Goal: Task Accomplishment & Management: Complete application form

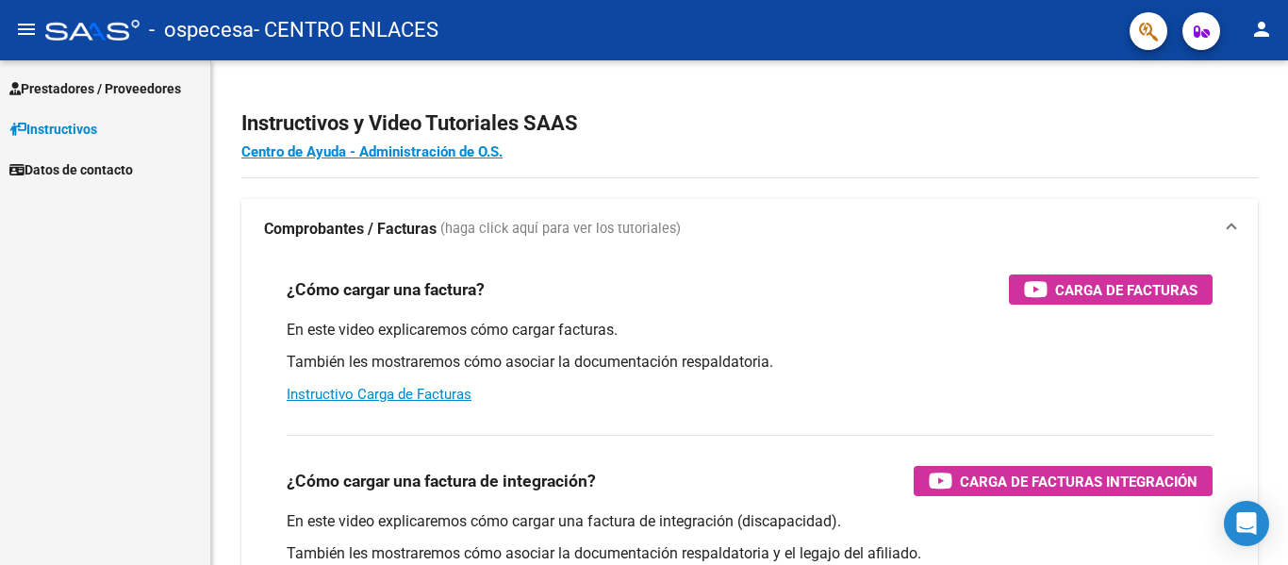
click at [94, 81] on span "Prestadores / Proveedores" at bounding box center [95, 88] width 172 height 21
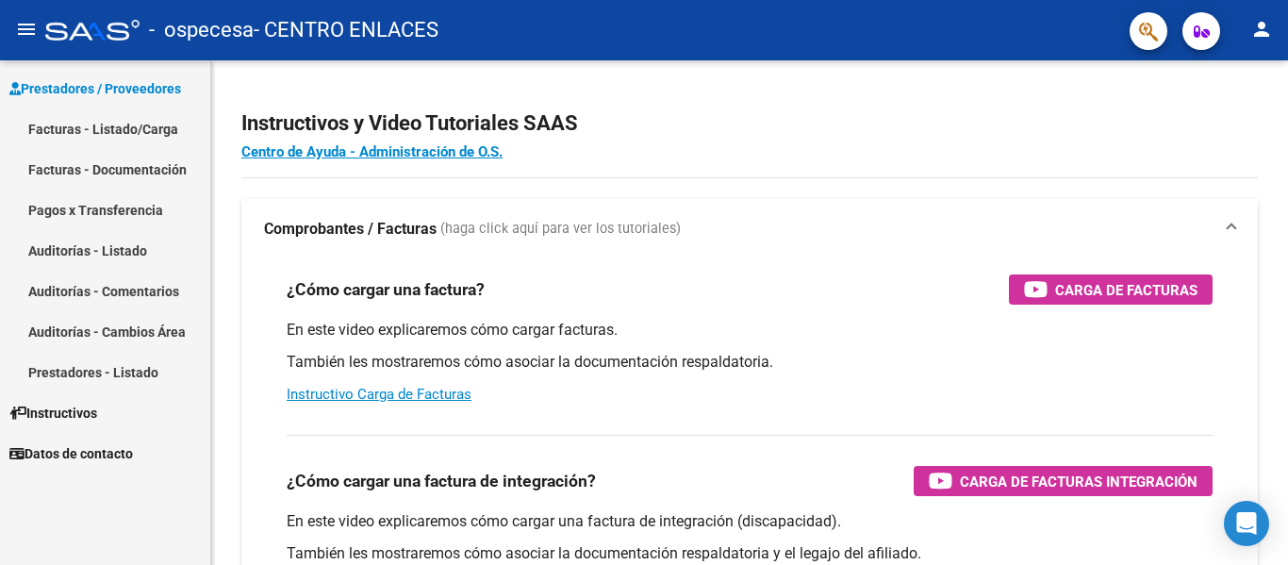
click at [113, 115] on link "Facturas - Listado/Carga" at bounding box center [105, 128] width 210 height 41
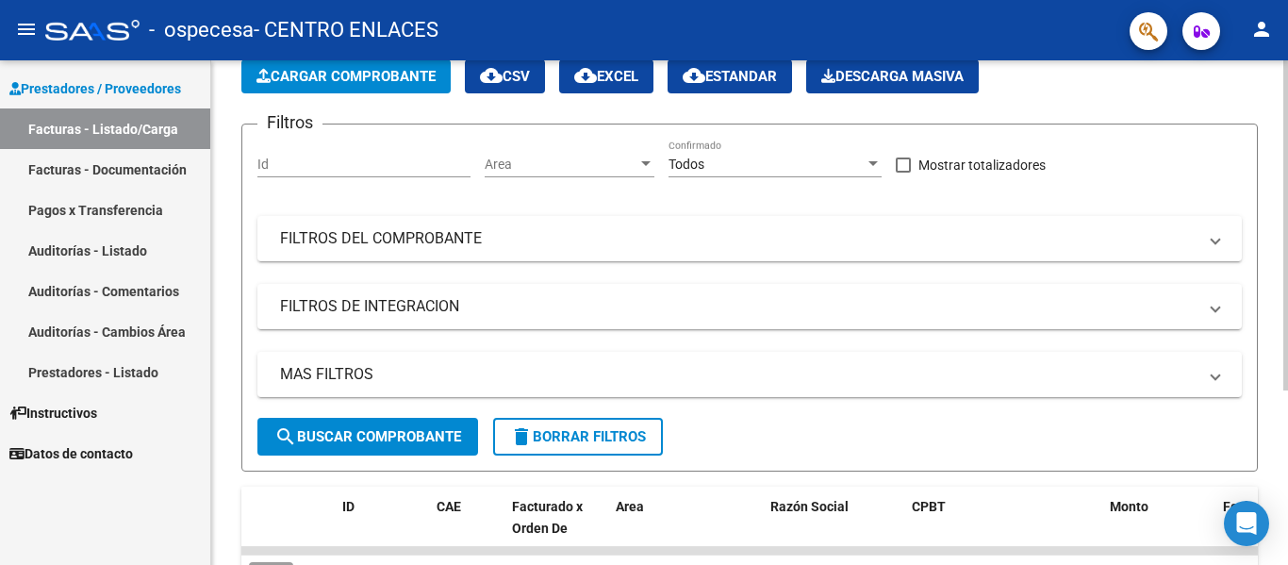
scroll to position [267, 0]
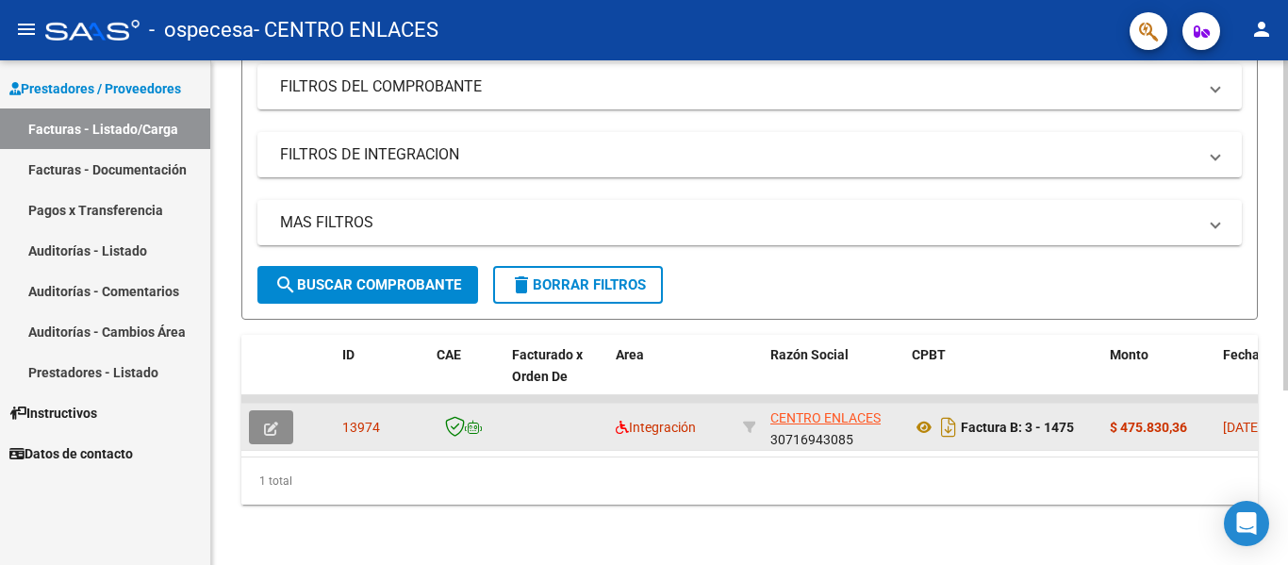
click at [265, 422] on icon "button" at bounding box center [271, 429] width 14 height 14
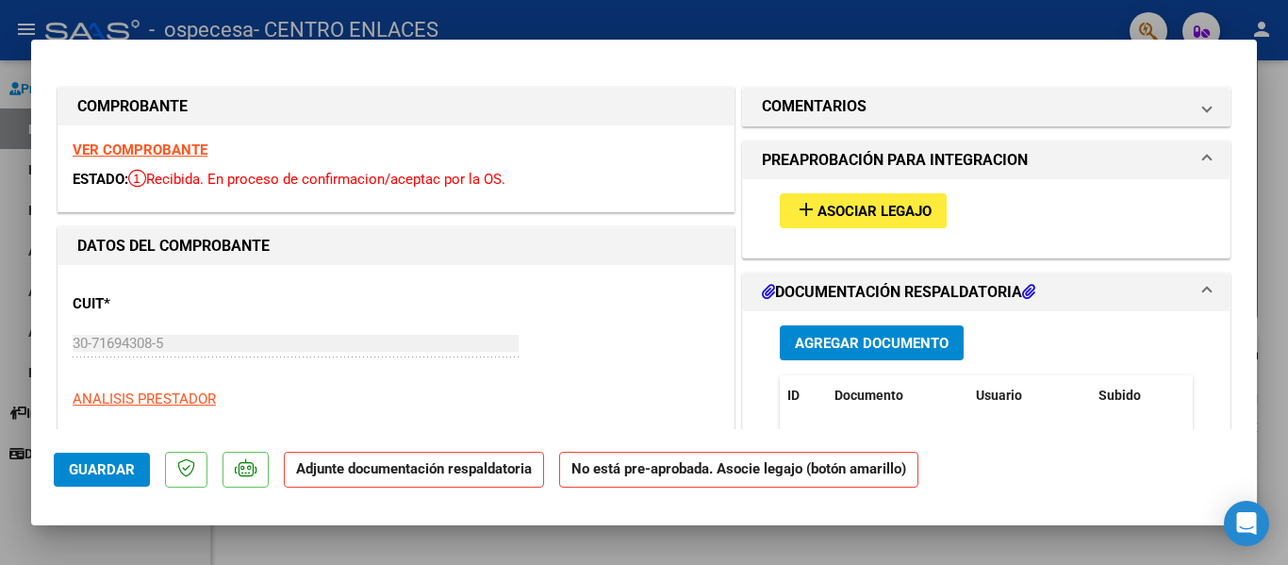
click at [860, 205] on span "Asociar Legajo" at bounding box center [875, 211] width 114 height 17
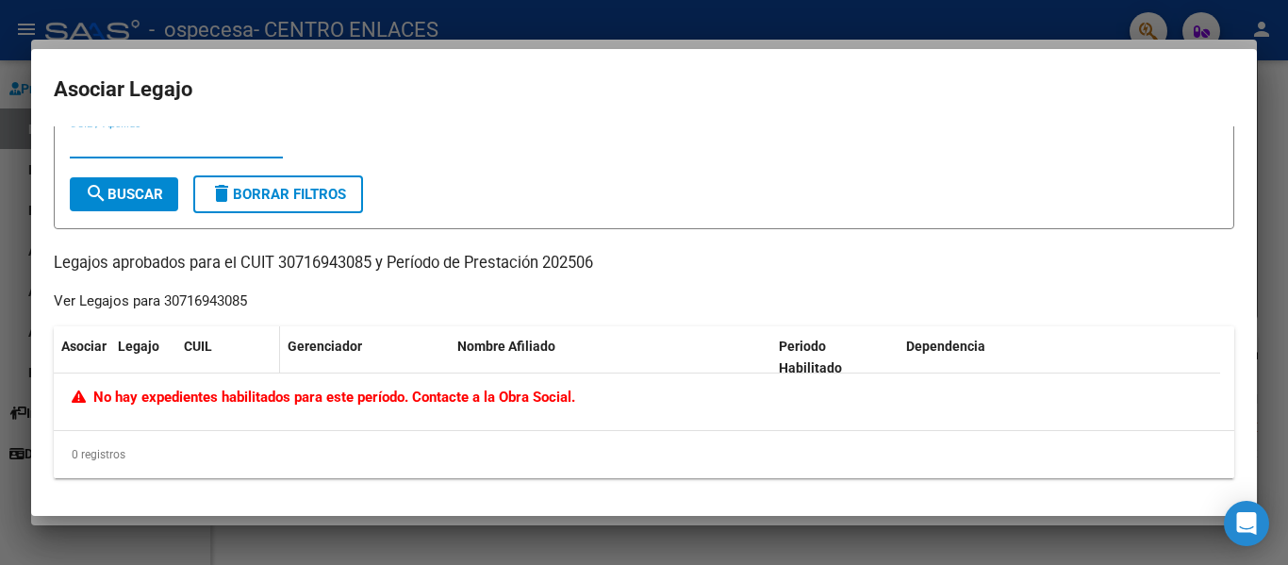
scroll to position [0, 0]
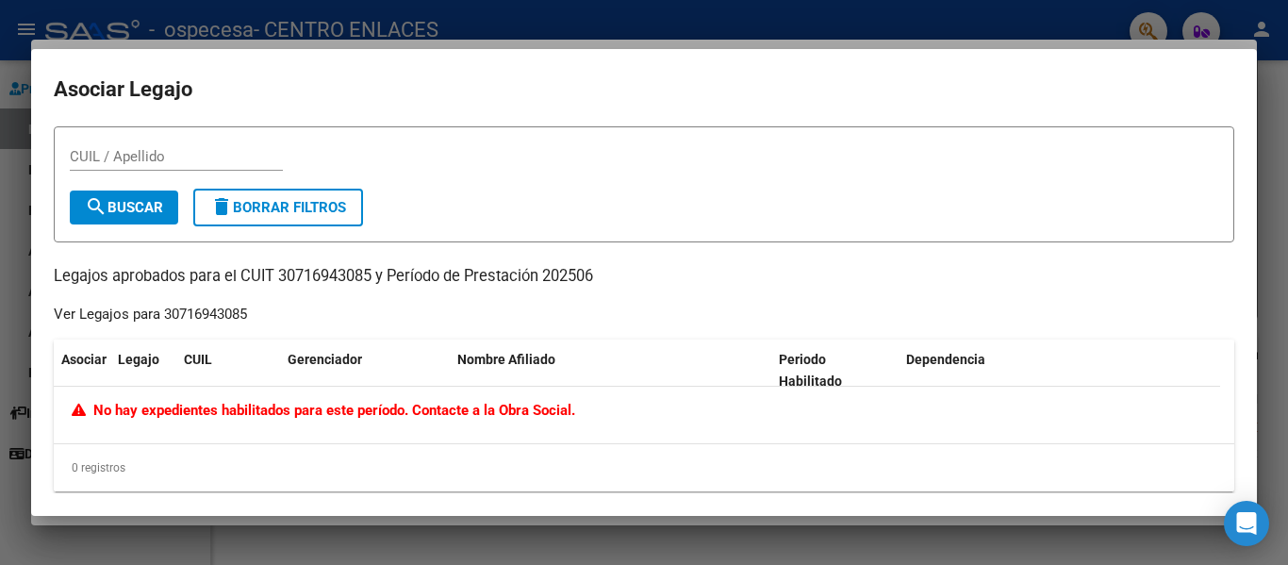
click at [1271, 360] on div at bounding box center [644, 282] width 1288 height 565
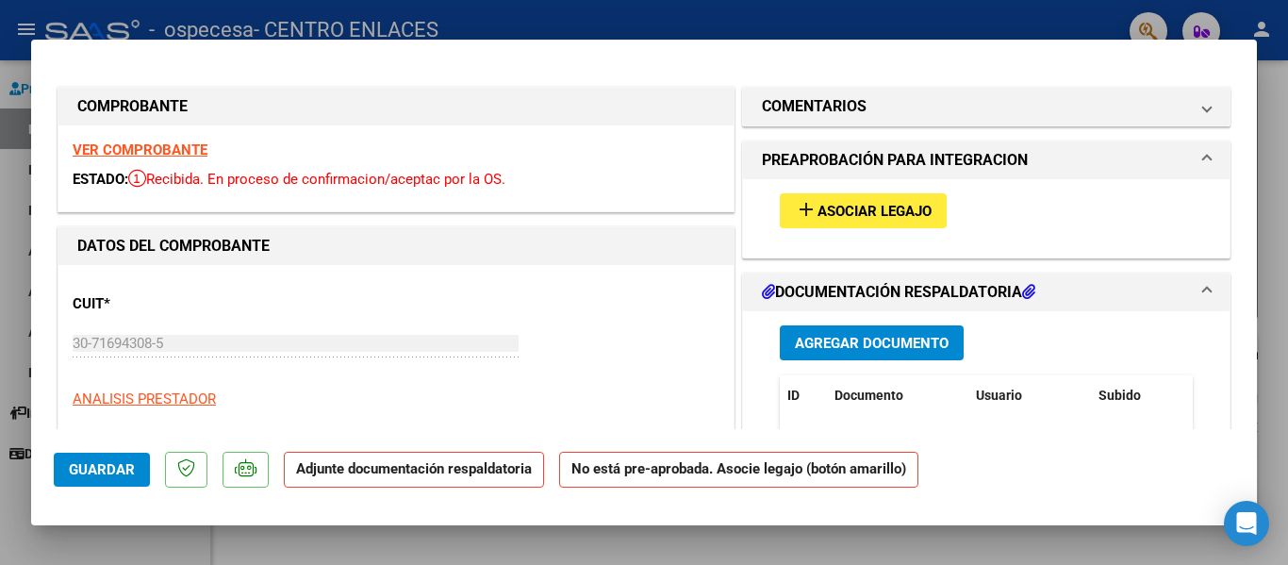
click at [1275, 174] on div at bounding box center [644, 282] width 1288 height 565
type input "$ 0,00"
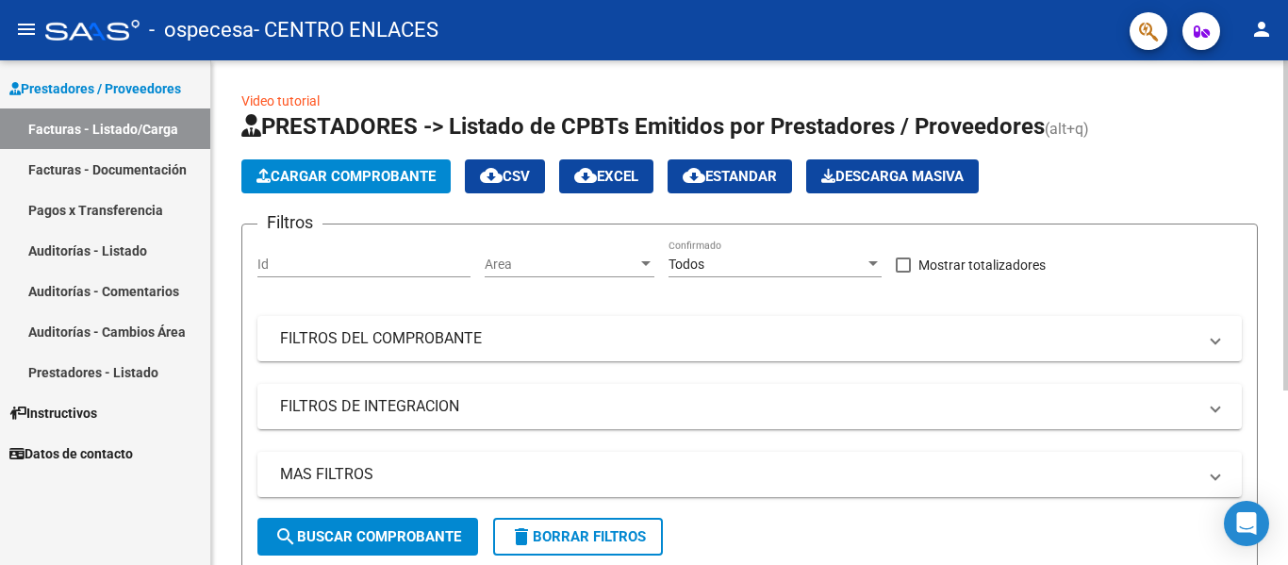
click at [379, 162] on button "Cargar Comprobante" at bounding box center [345, 176] width 209 height 34
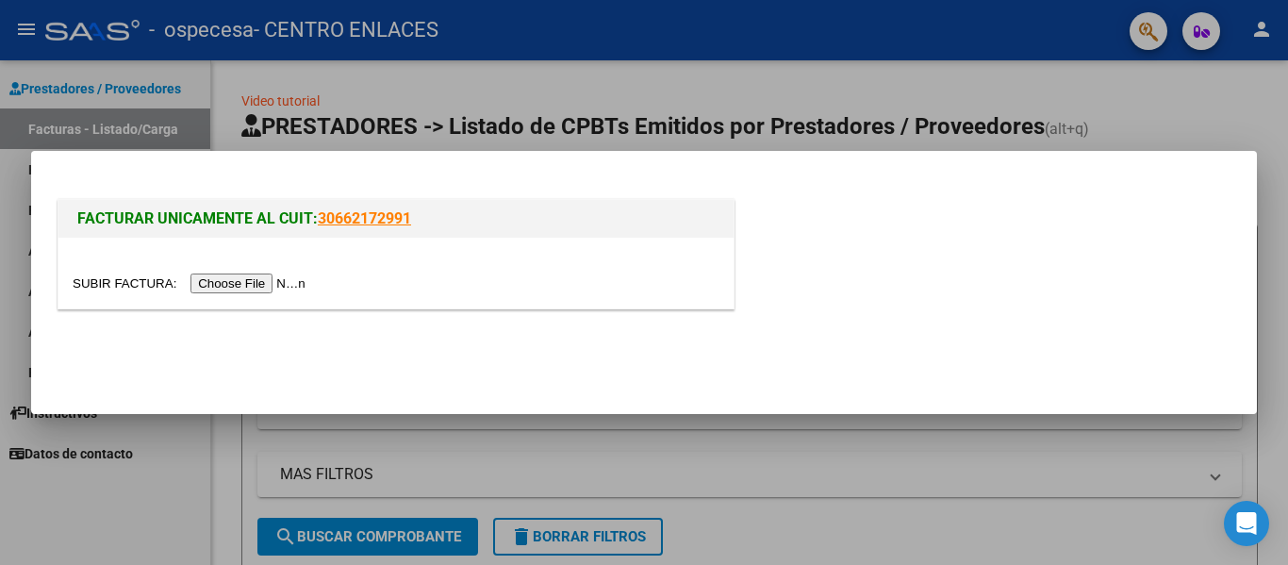
click at [253, 287] on input "file" at bounding box center [192, 283] width 239 height 20
click at [1225, 81] on div at bounding box center [644, 282] width 1288 height 565
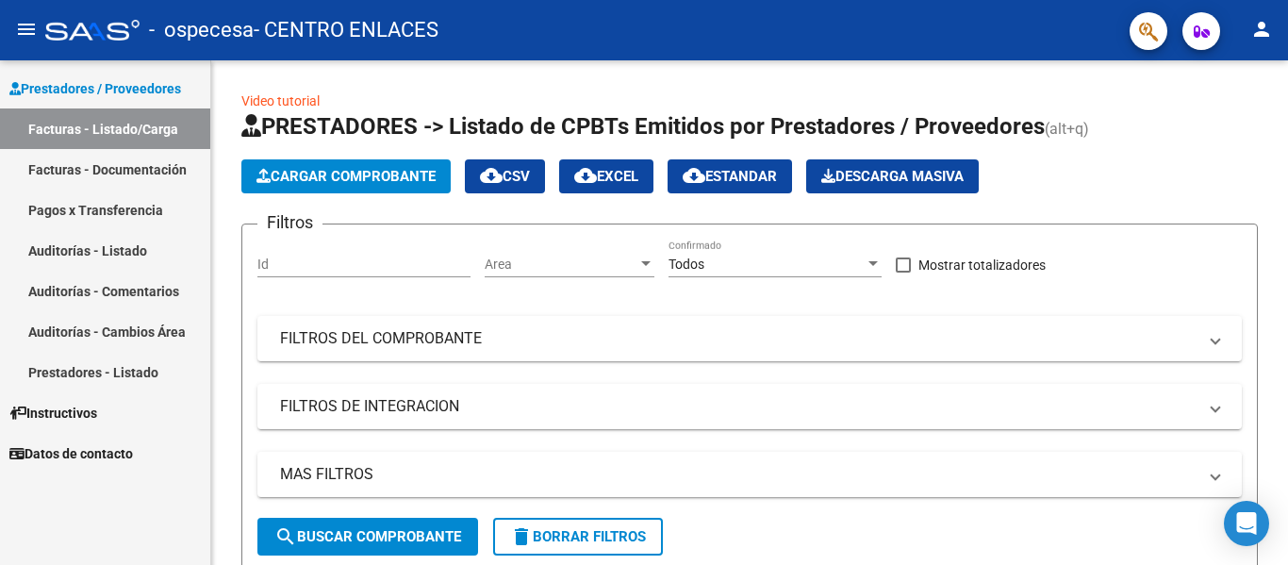
click at [1269, 22] on button "person" at bounding box center [1262, 30] width 38 height 38
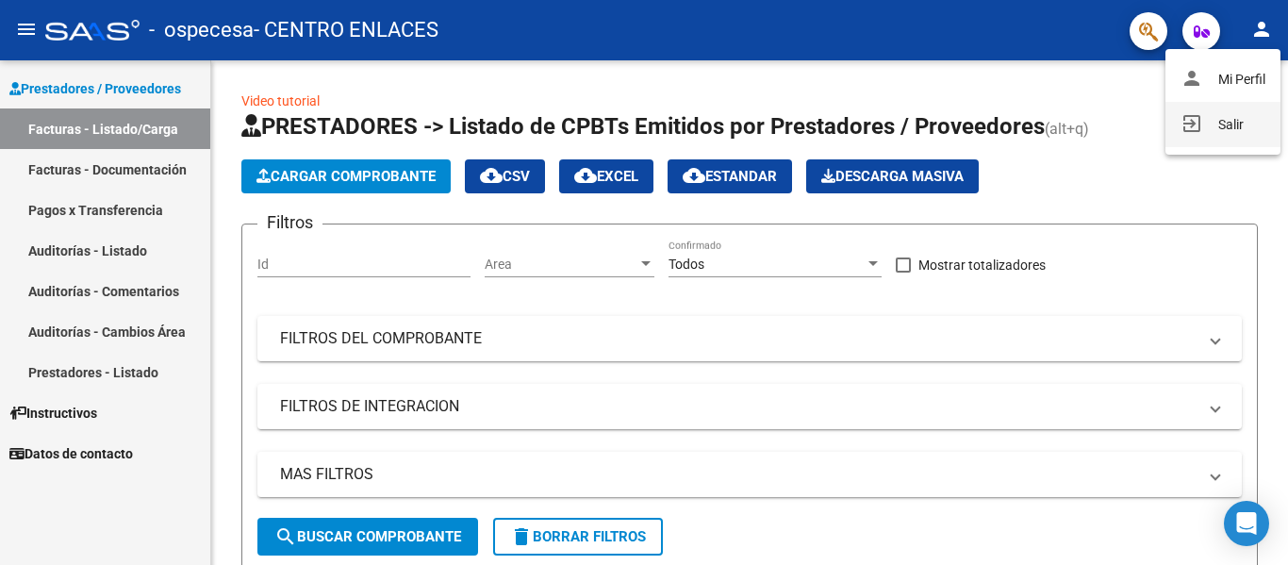
click at [1220, 119] on button "exit_to_app Salir" at bounding box center [1223, 124] width 115 height 45
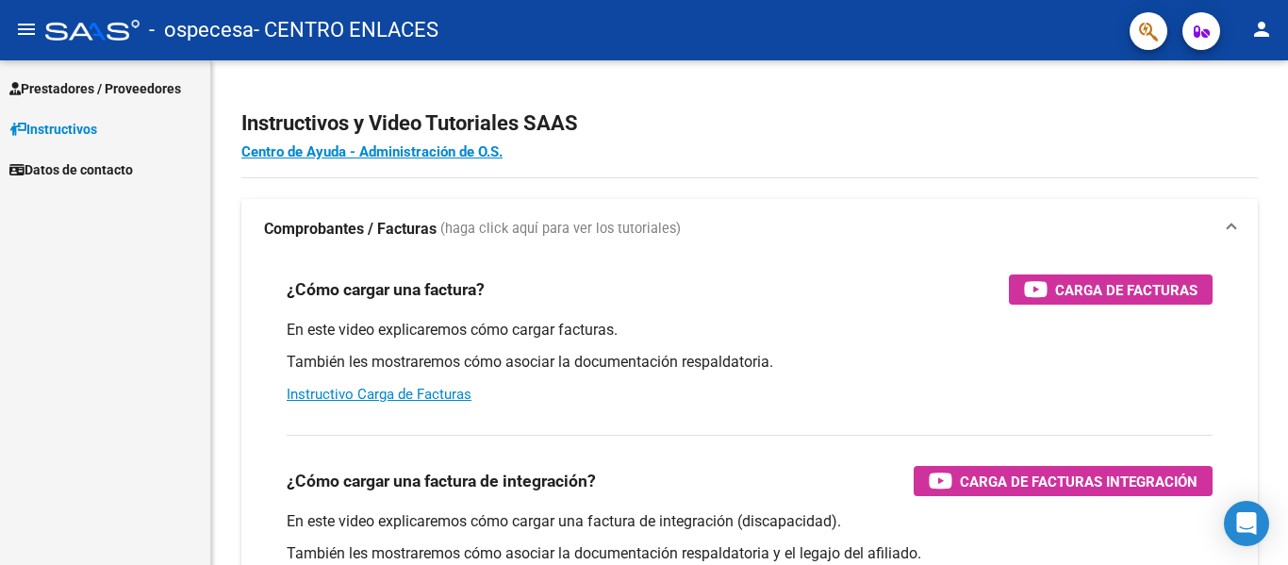
click at [97, 91] on span "Prestadores / Proveedores" at bounding box center [95, 88] width 172 height 21
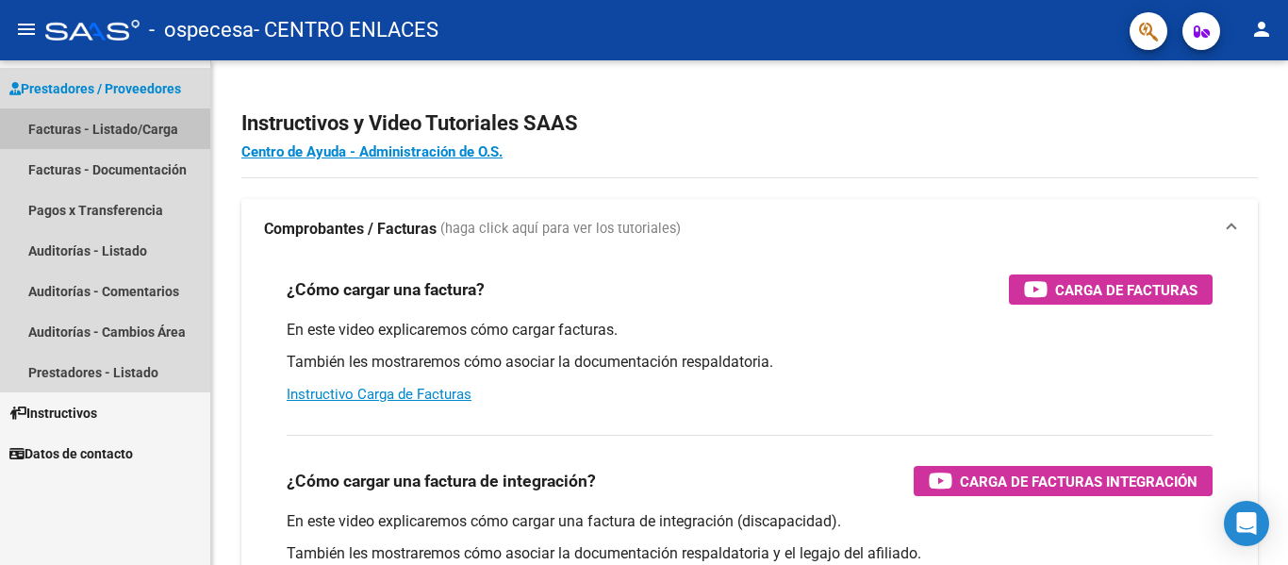
click at [156, 133] on link "Facturas - Listado/Carga" at bounding box center [105, 128] width 210 height 41
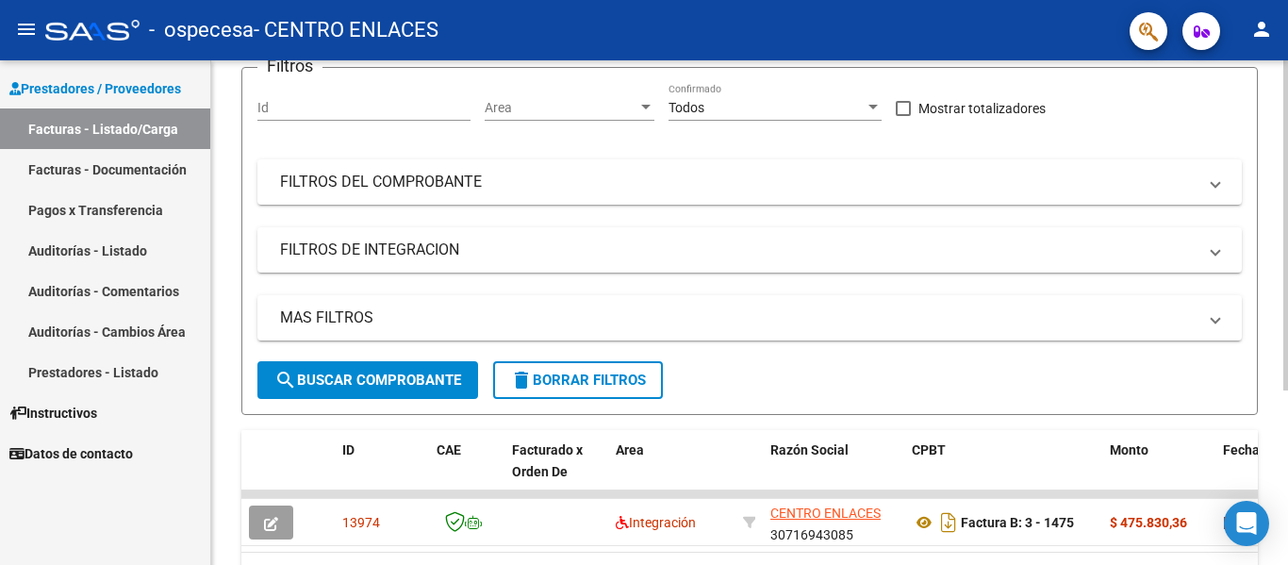
scroll to position [267, 0]
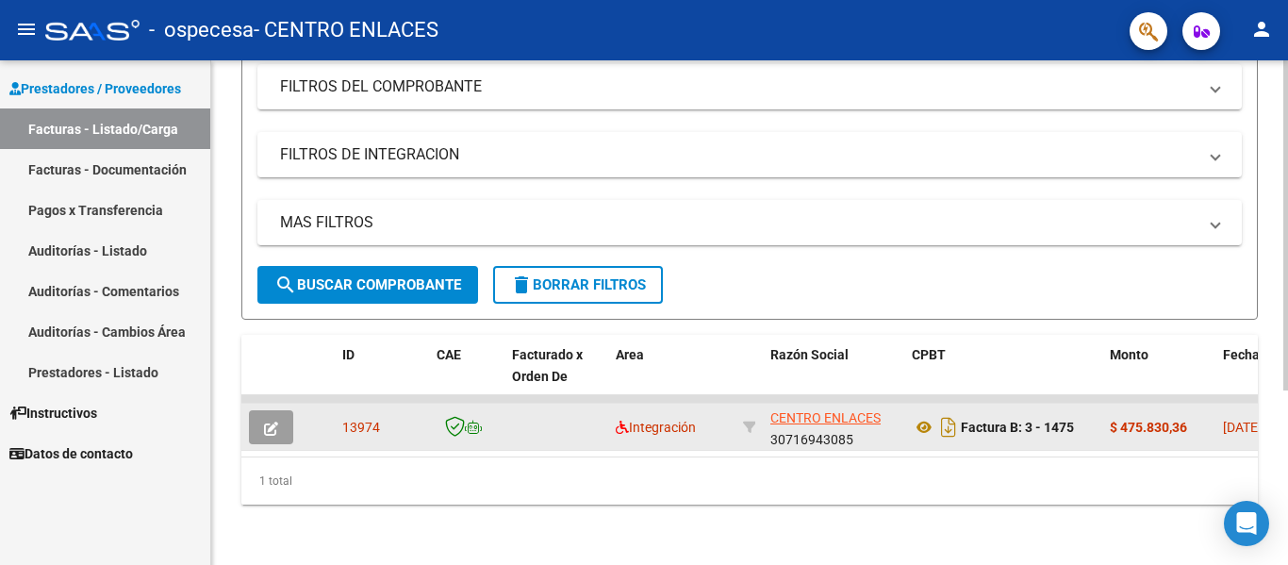
click at [270, 422] on icon "button" at bounding box center [271, 429] width 14 height 14
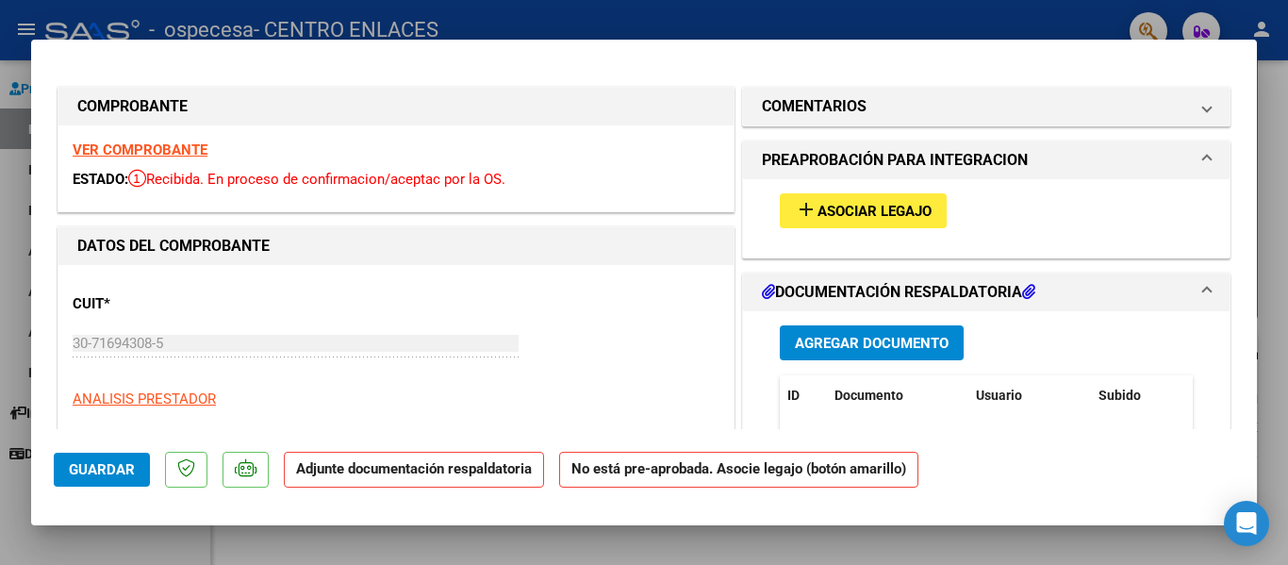
click at [868, 200] on button "add Asociar Legajo" at bounding box center [863, 210] width 167 height 35
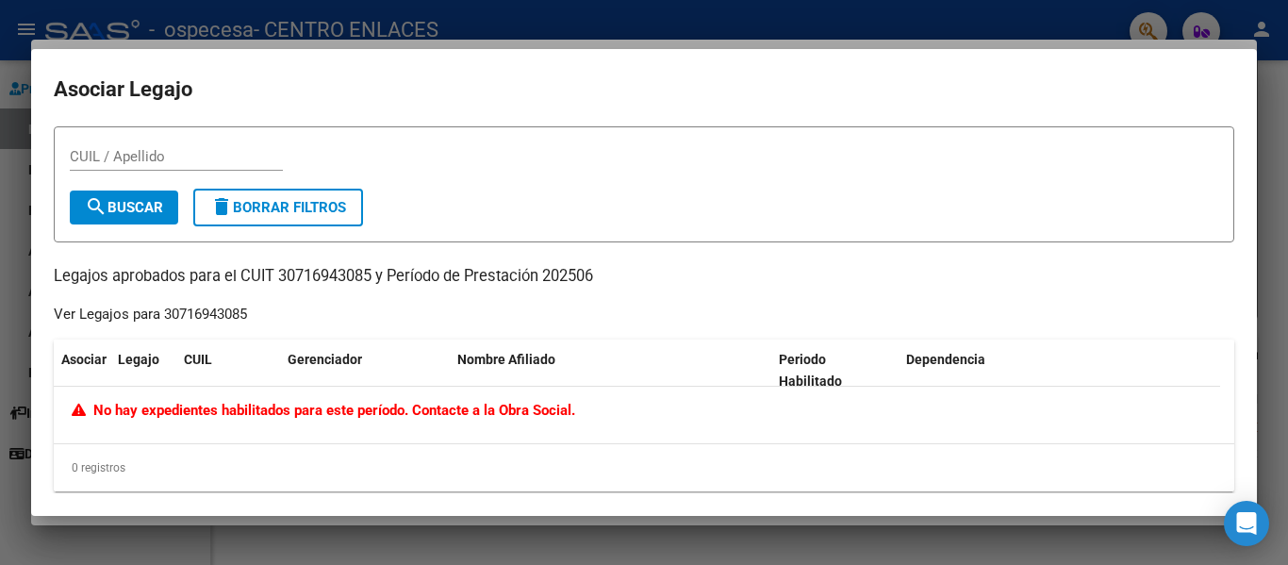
click at [1274, 113] on div at bounding box center [644, 282] width 1288 height 565
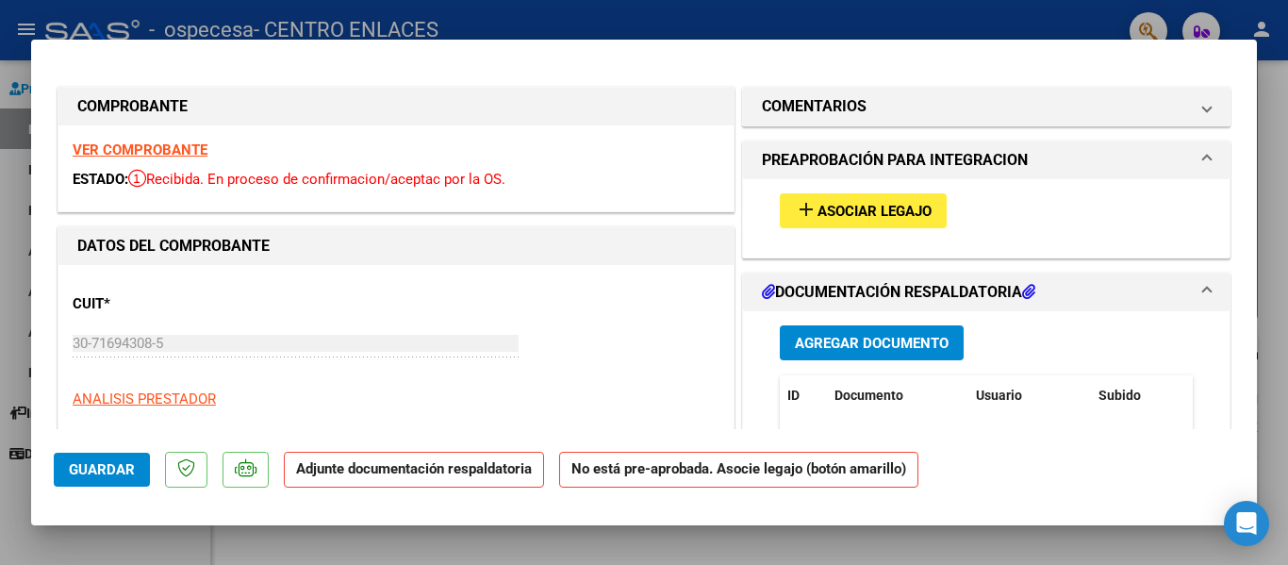
click at [1287, 388] on div at bounding box center [644, 282] width 1288 height 565
type input "$ 0,00"
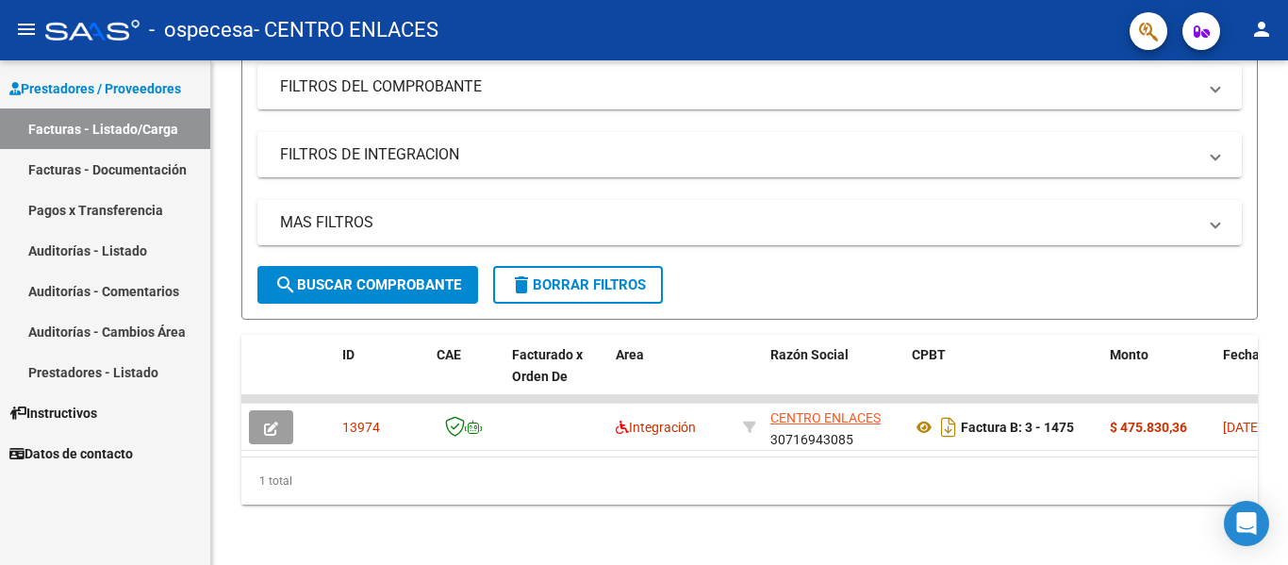
click at [112, 126] on link "Facturas - Listado/Carga" at bounding box center [105, 128] width 210 height 41
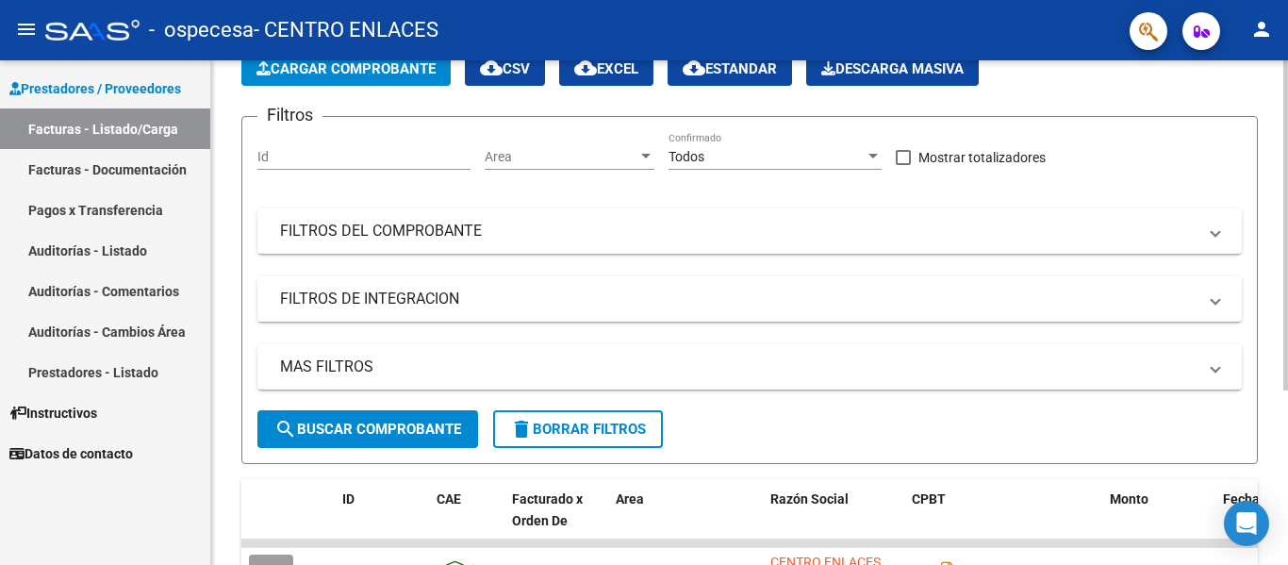
scroll to position [0, 0]
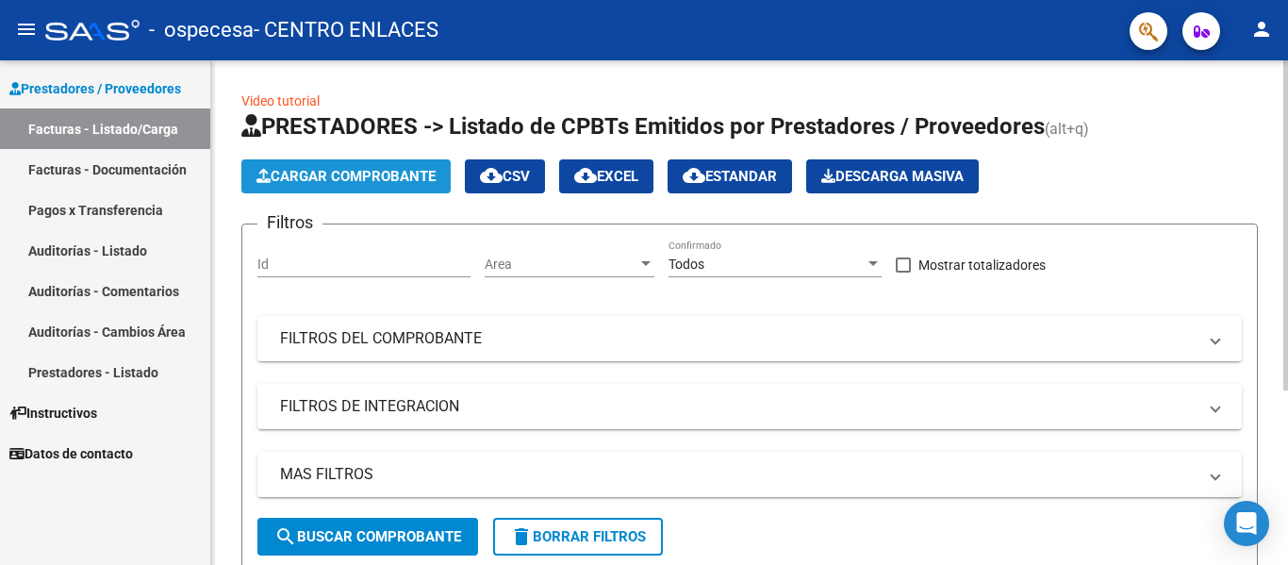
click at [354, 174] on span "Cargar Comprobante" at bounding box center [345, 176] width 179 height 17
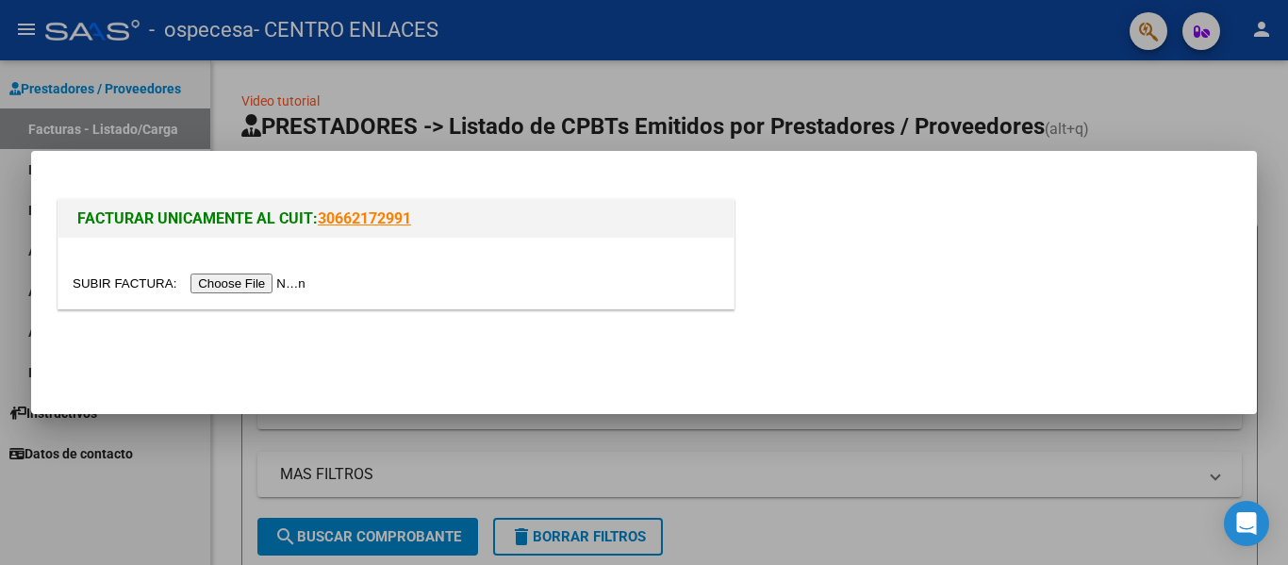
click at [250, 287] on input "file" at bounding box center [192, 283] width 239 height 20
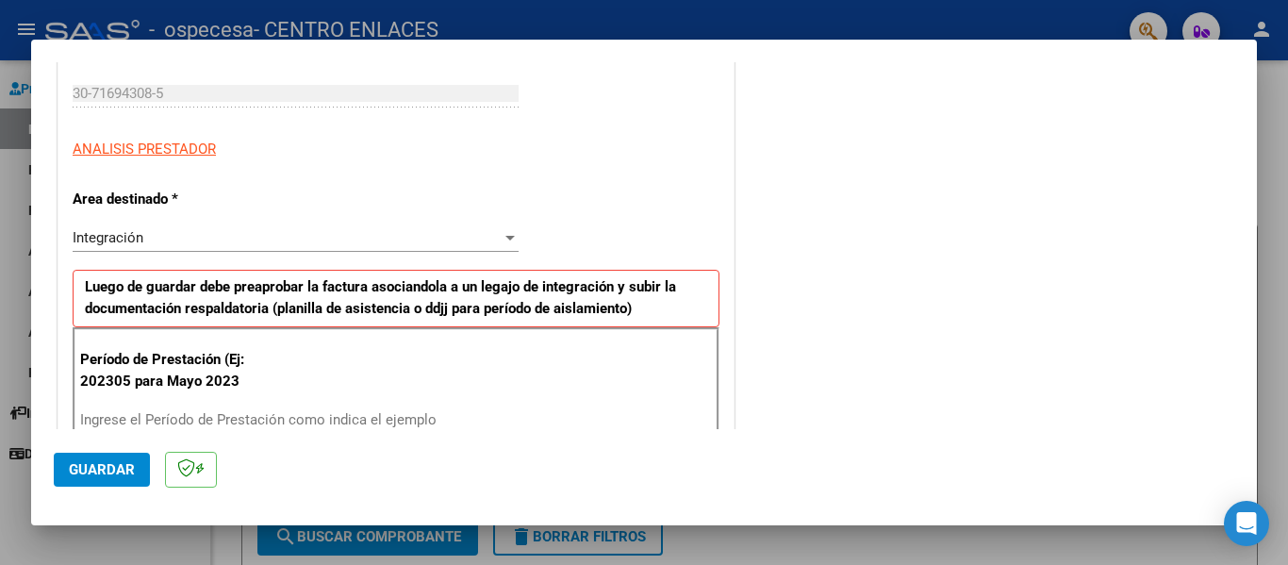
scroll to position [377, 0]
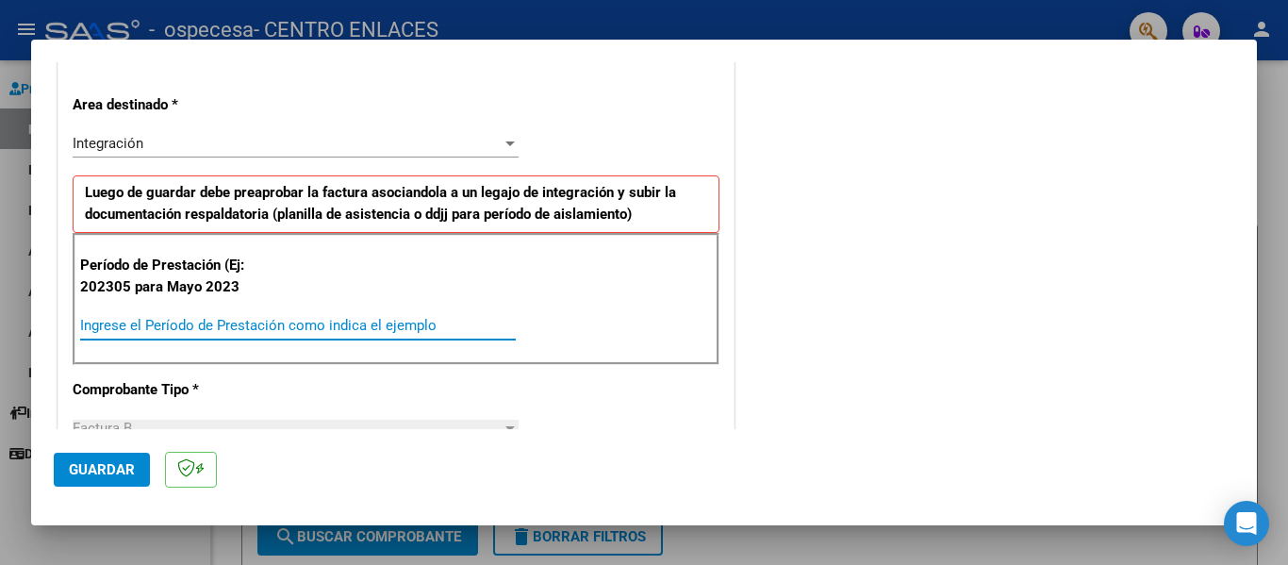
click at [256, 325] on input "Ingrese el Período de Prestación como indica el ejemplo" at bounding box center [298, 325] width 436 height 17
type input "202507"
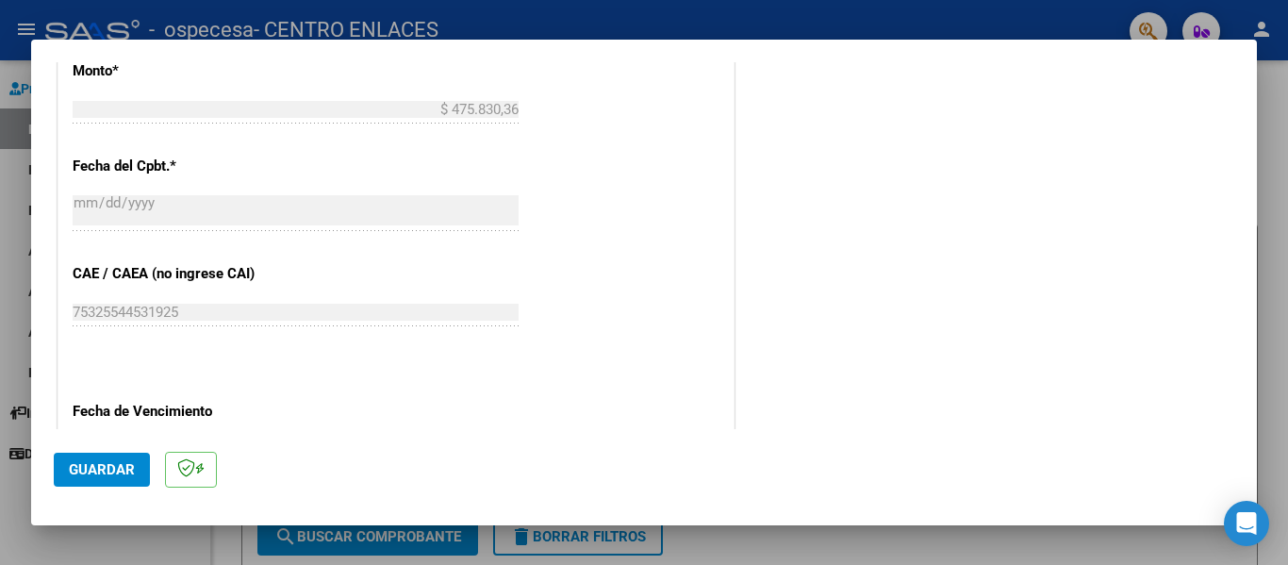
scroll to position [1132, 0]
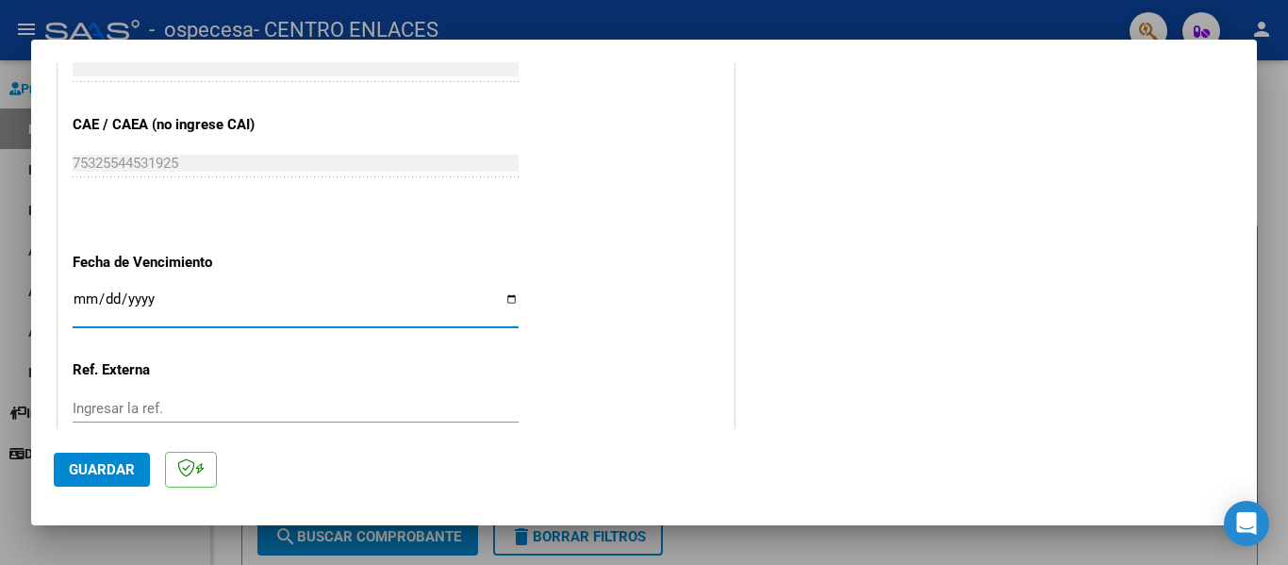
click at [80, 301] on input "Ingresar la fecha" at bounding box center [296, 306] width 446 height 30
type input "2025-08-11"
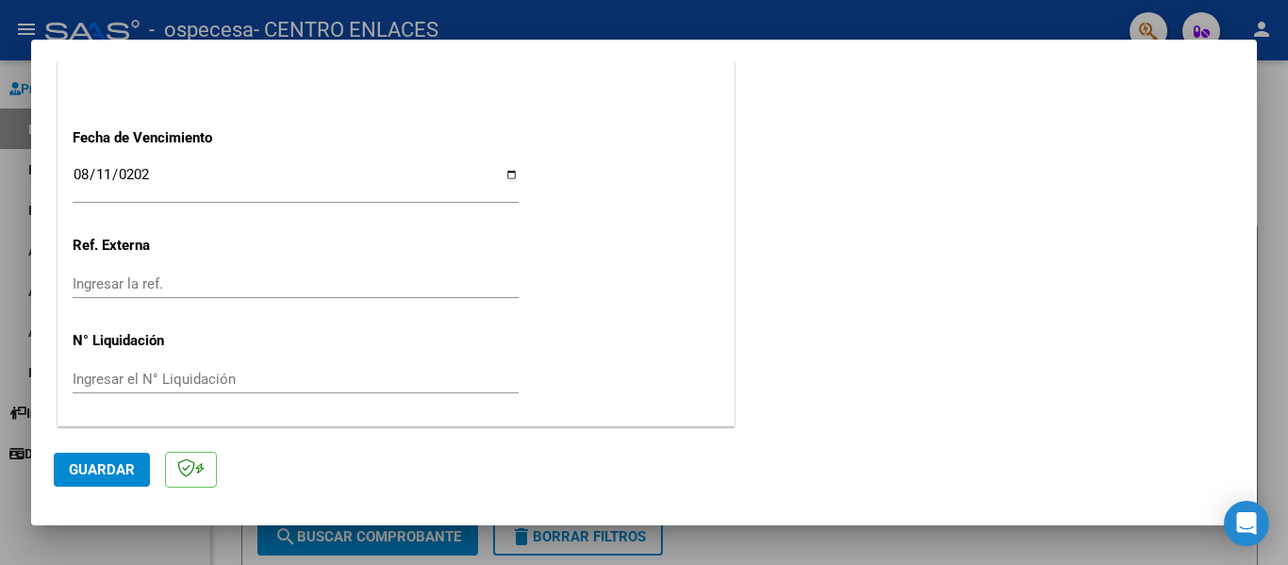
scroll to position [1257, 0]
click at [117, 468] on span "Guardar" at bounding box center [102, 469] width 66 height 17
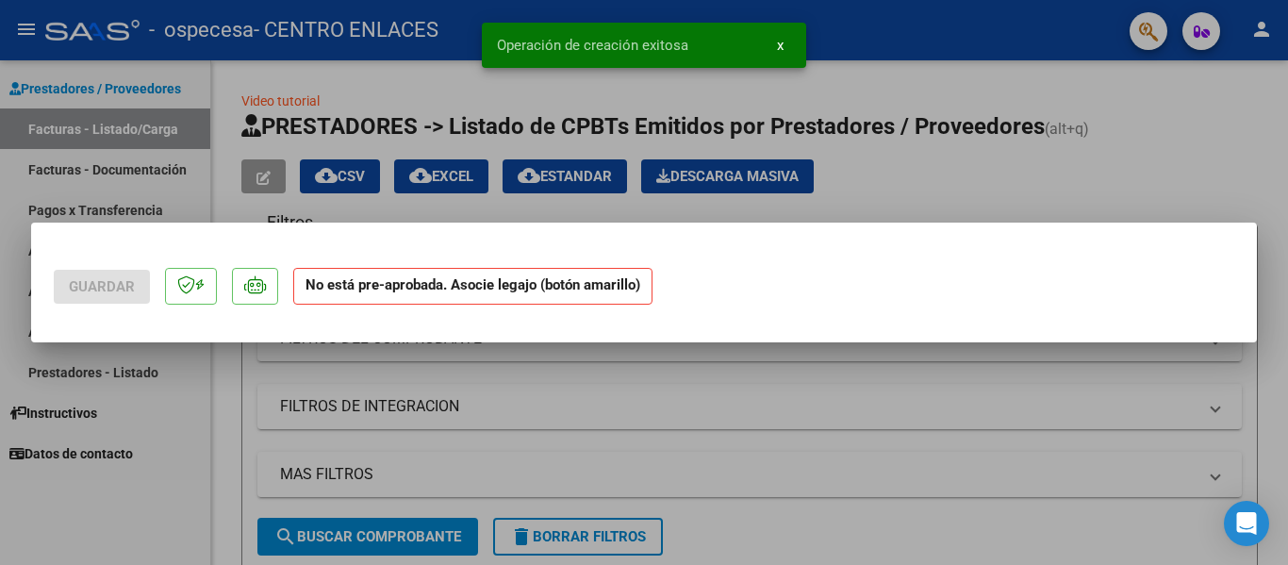
scroll to position [0, 0]
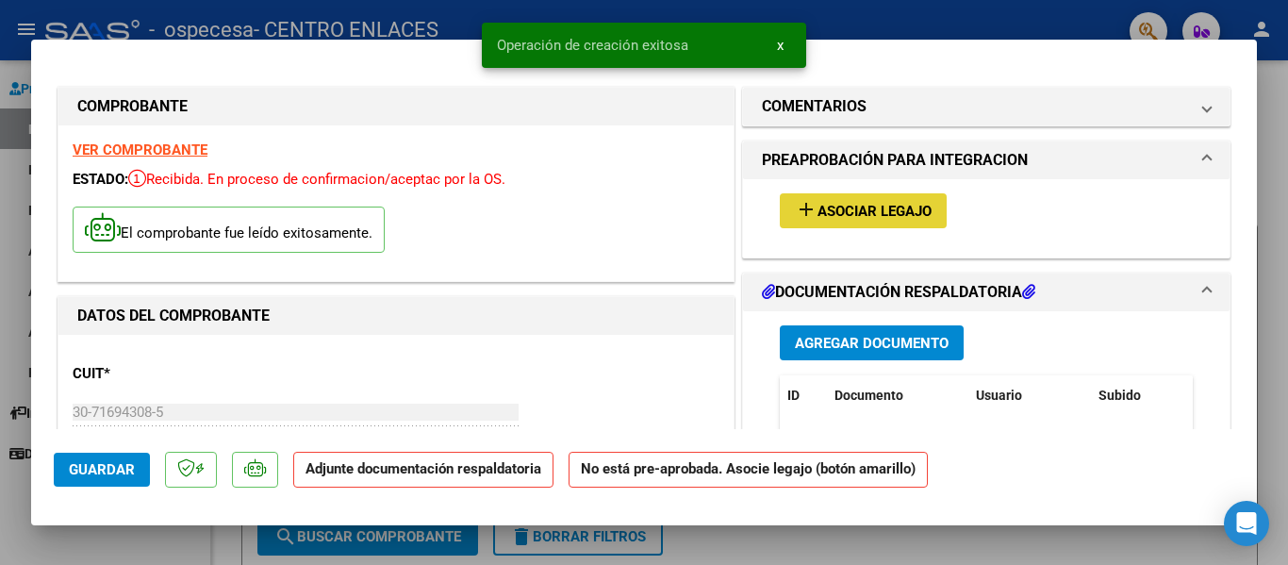
click at [867, 207] on span "Asociar Legajo" at bounding box center [875, 211] width 114 height 17
